Goal: Find specific page/section: Find specific page/section

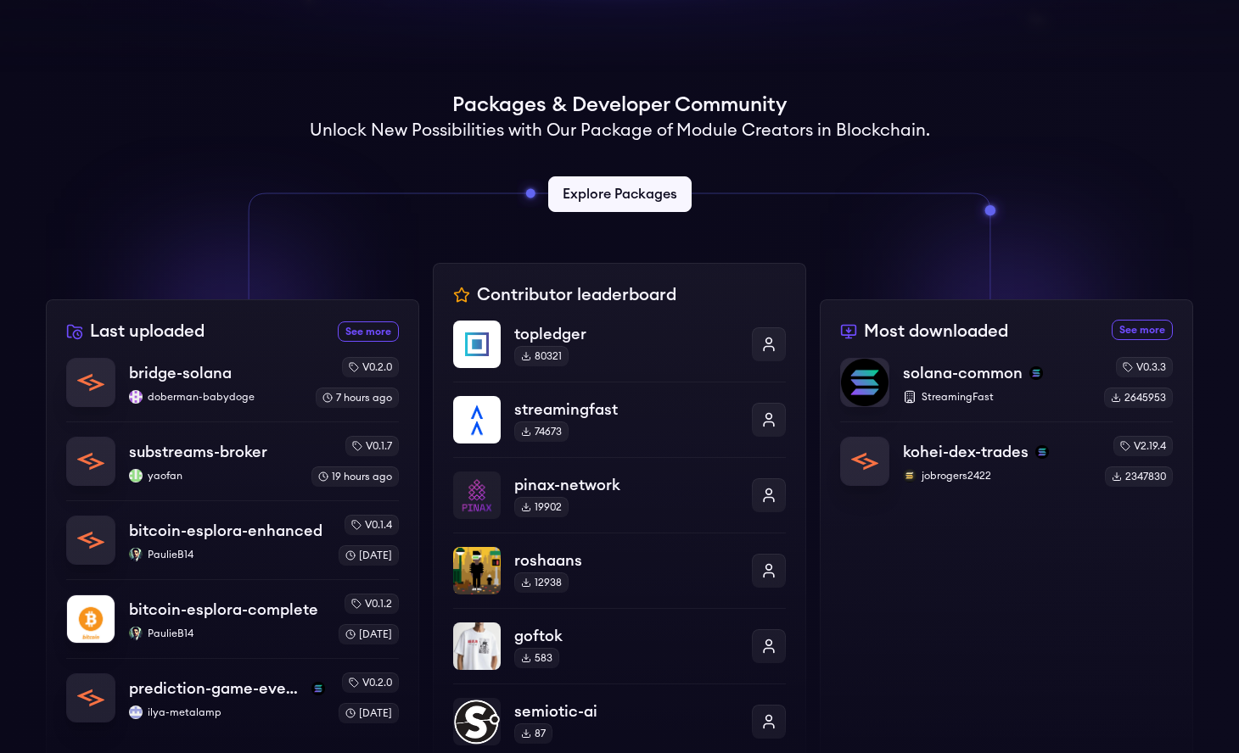
scroll to position [483, 0]
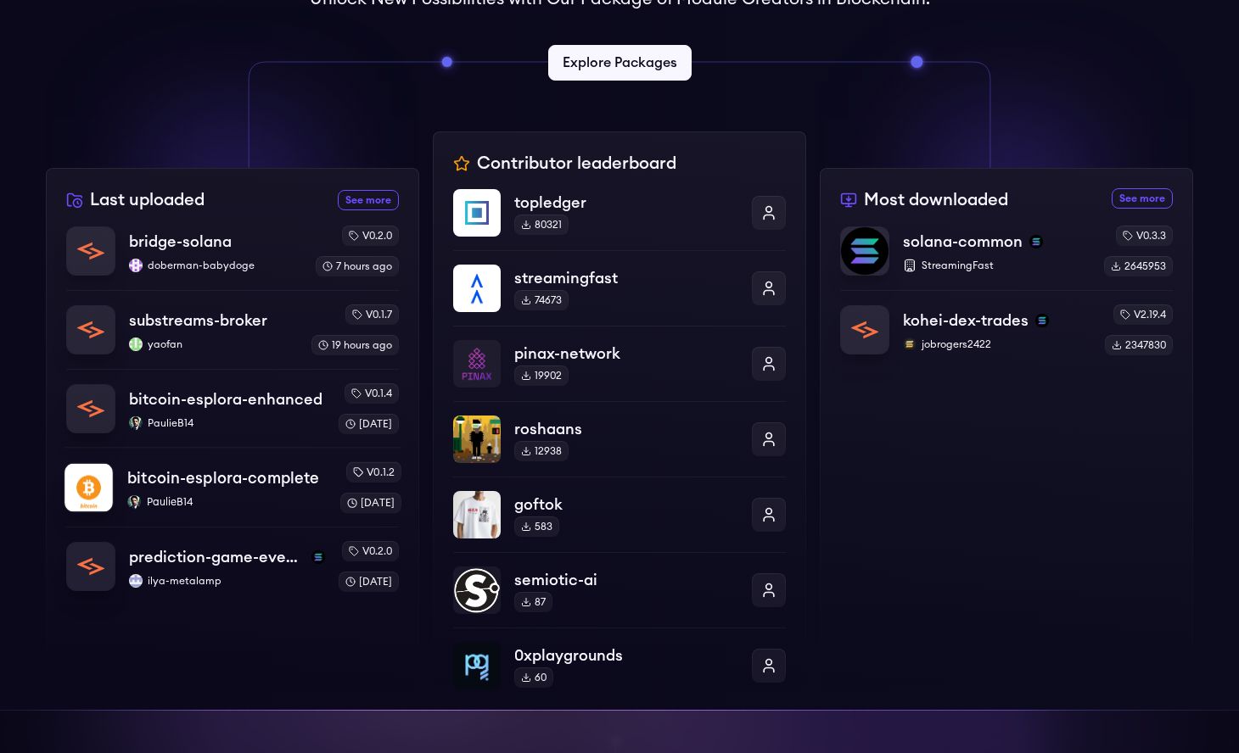
click at [185, 499] on p "PaulieB14" at bounding box center [226, 502] width 199 height 14
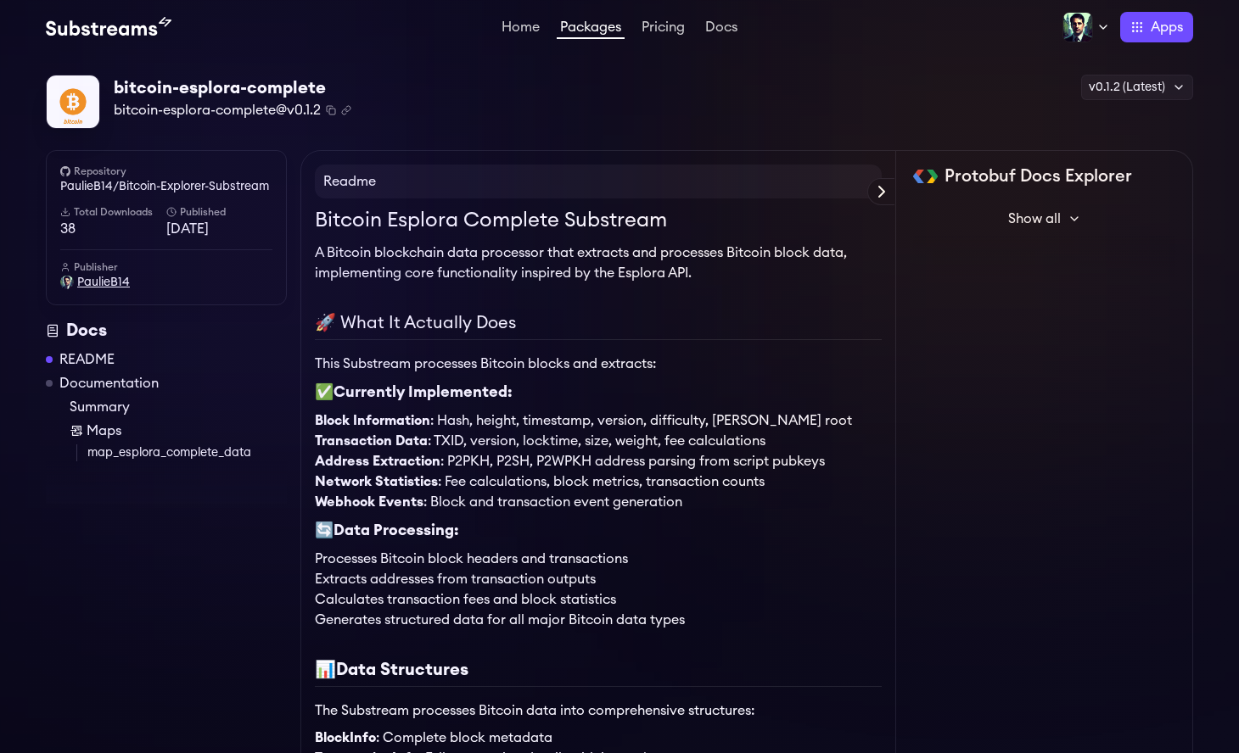
click at [113, 286] on span "PaulieB14" at bounding box center [103, 282] width 53 height 17
